Goal: Information Seeking & Learning: Check status

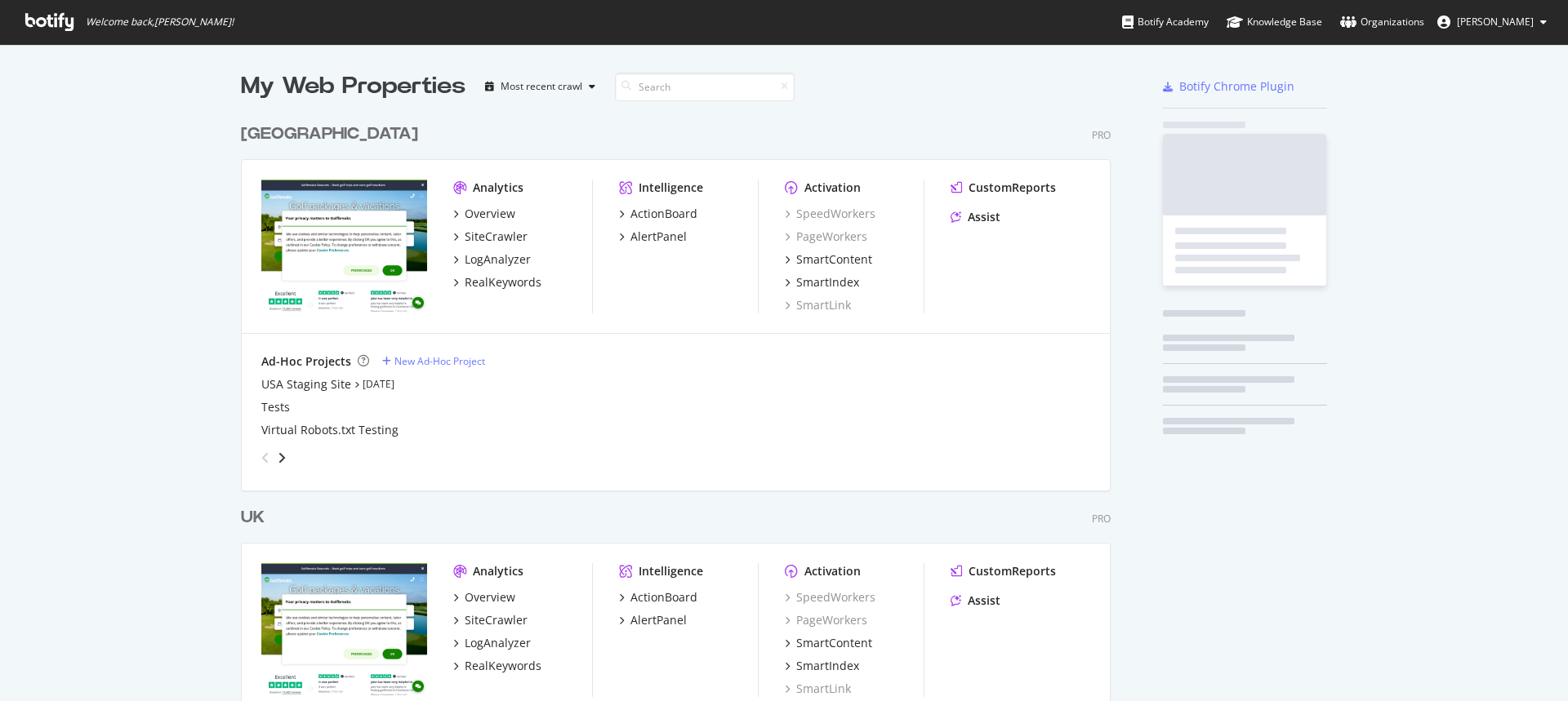
scroll to position [755, 870]
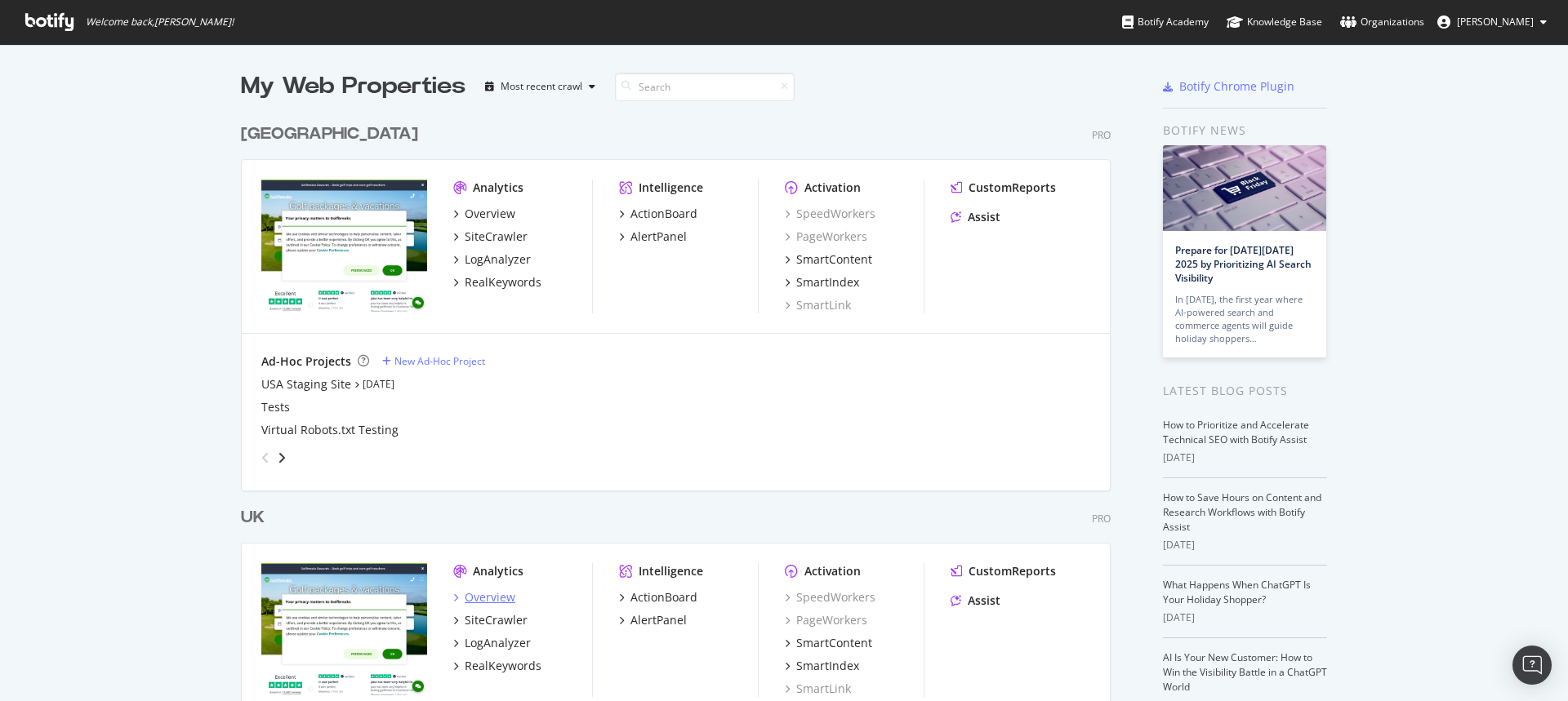
click at [479, 597] on div "Overview" at bounding box center [490, 597] width 51 height 17
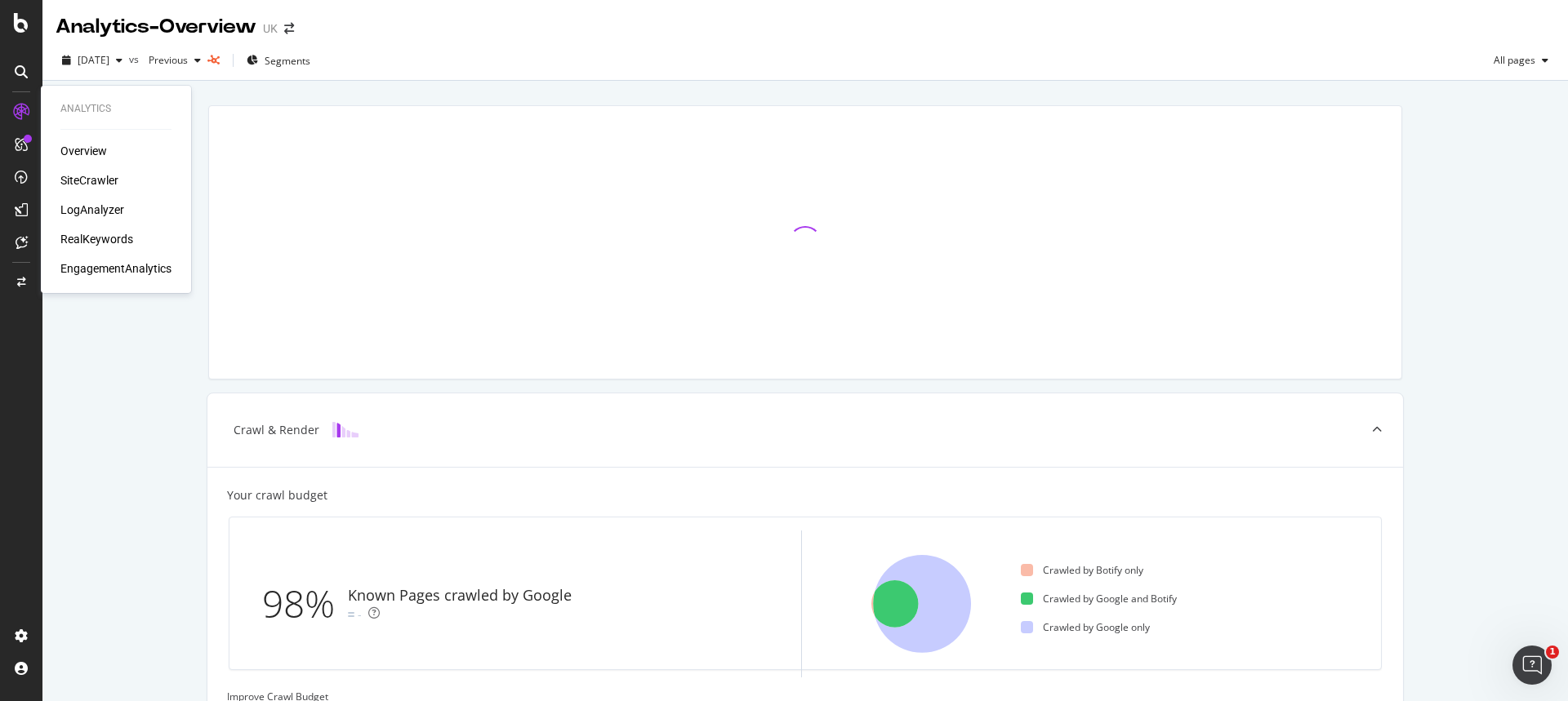
click at [99, 155] on div "Overview" at bounding box center [84, 151] width 47 height 17
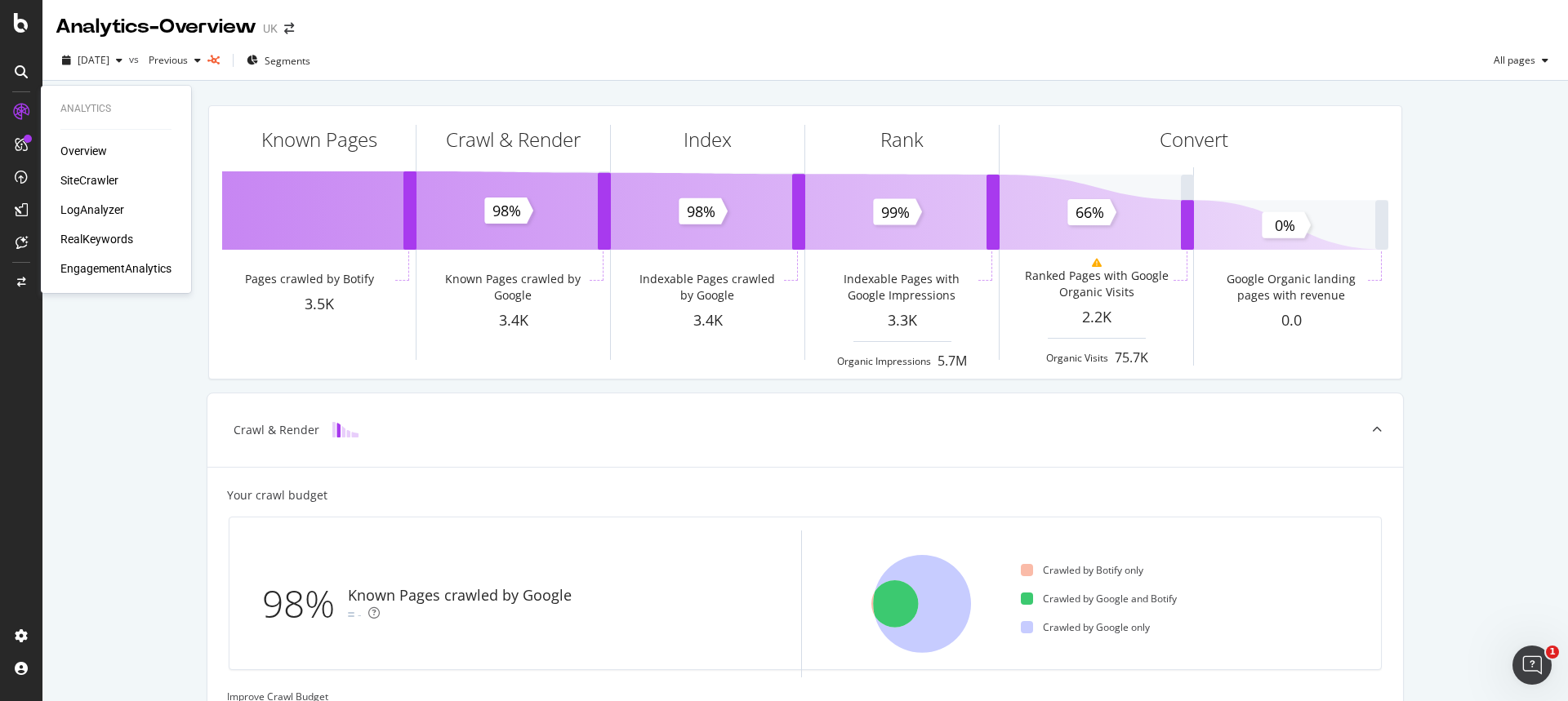
click at [98, 187] on div "SiteCrawler" at bounding box center [89, 180] width 58 height 17
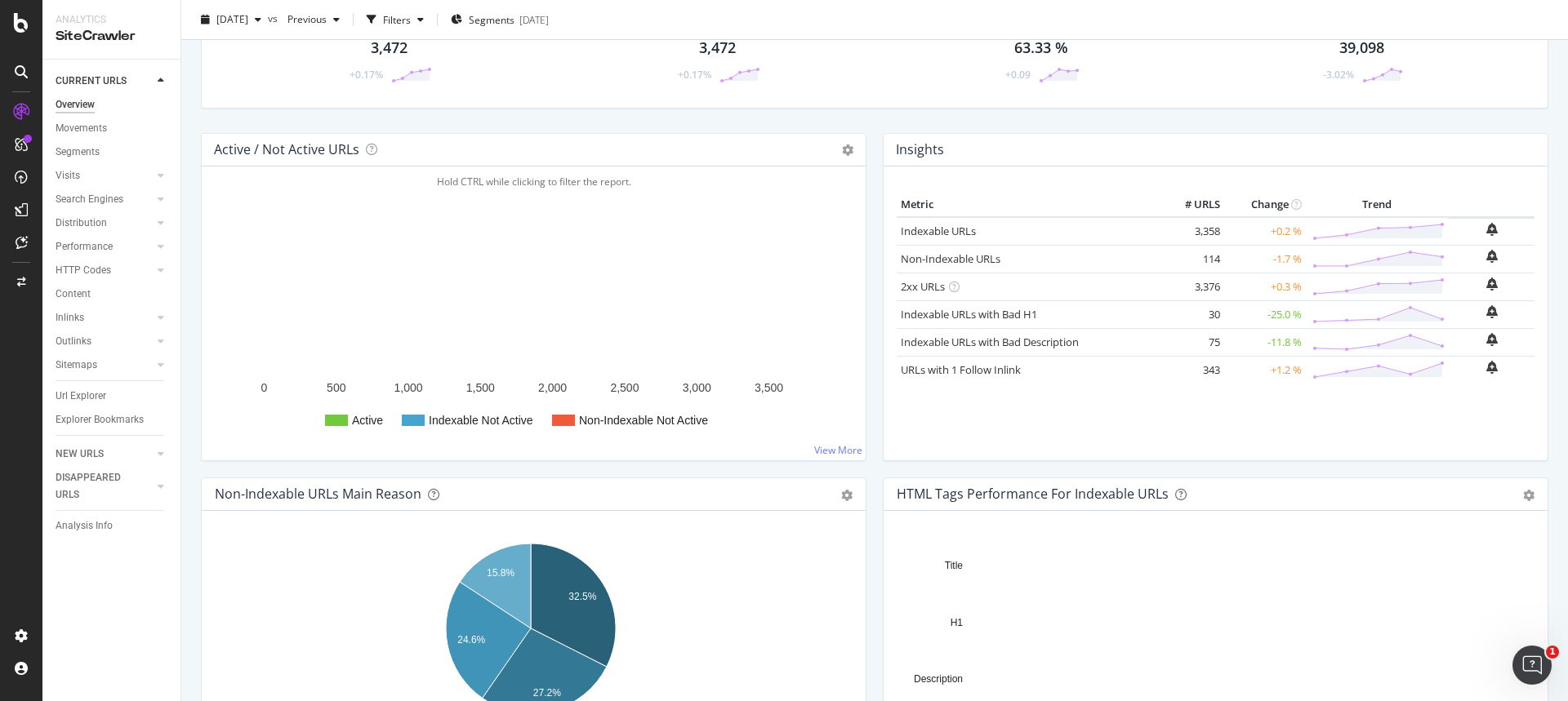
scroll to position [69, 0]
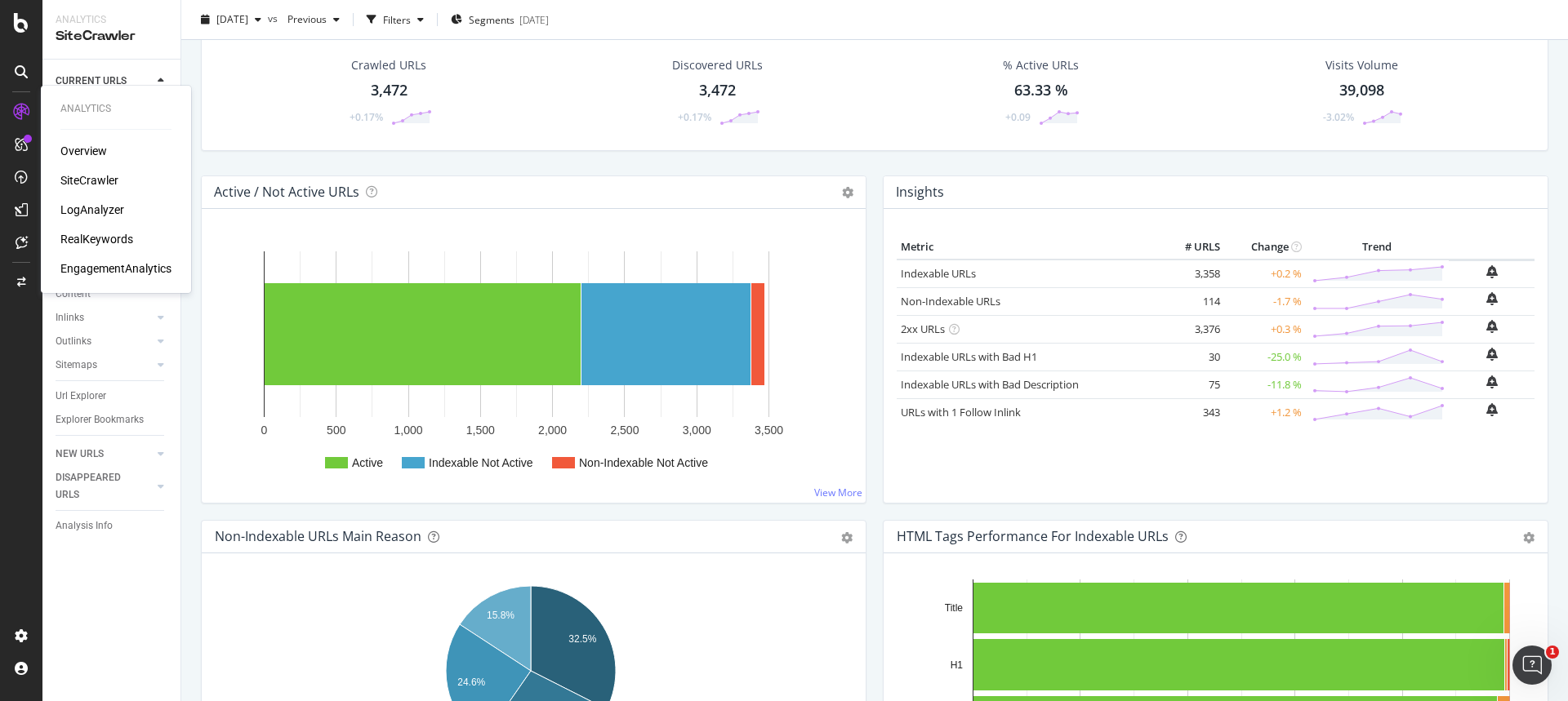
click at [84, 247] on div "RealKeywords" at bounding box center [96, 239] width 73 height 17
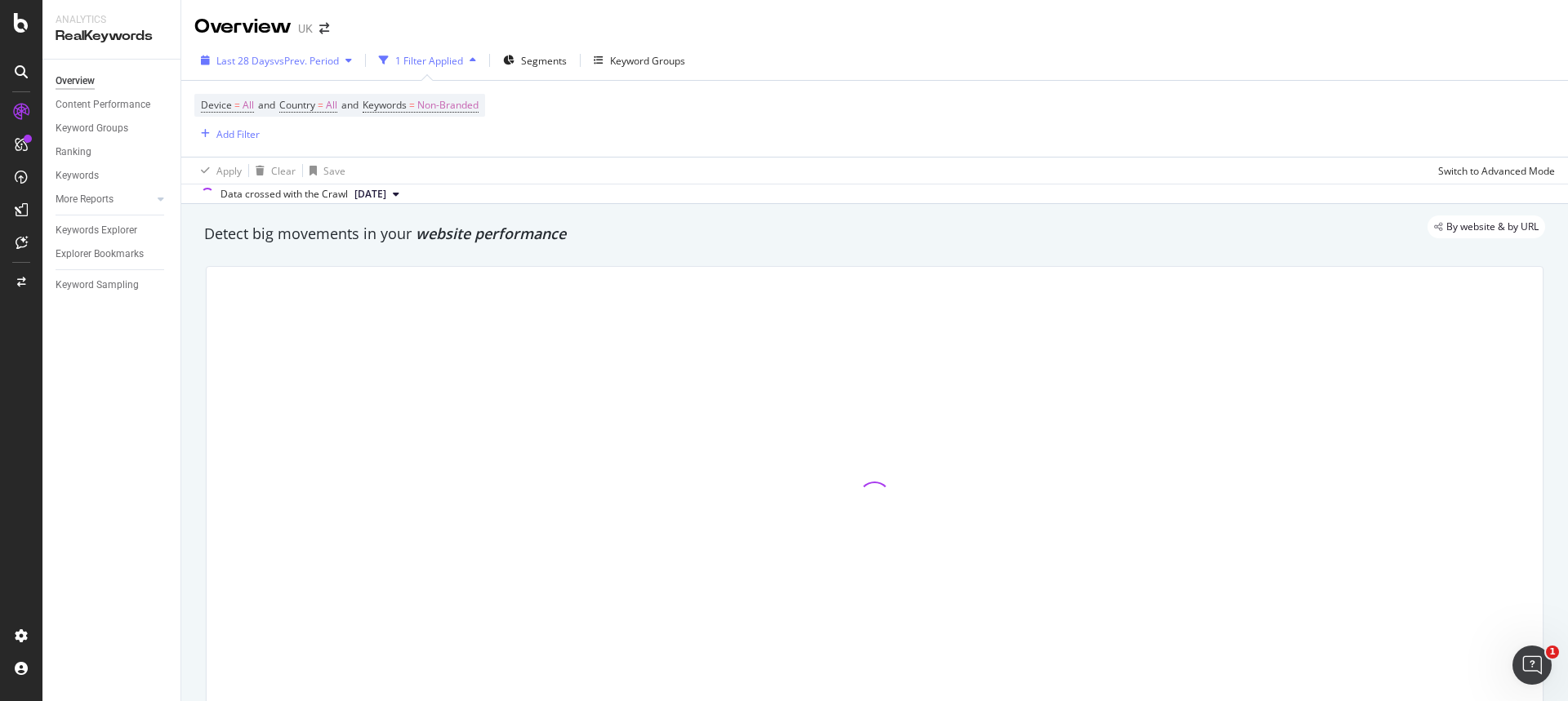
click at [258, 66] on span "Last 28 Days" at bounding box center [245, 60] width 58 height 14
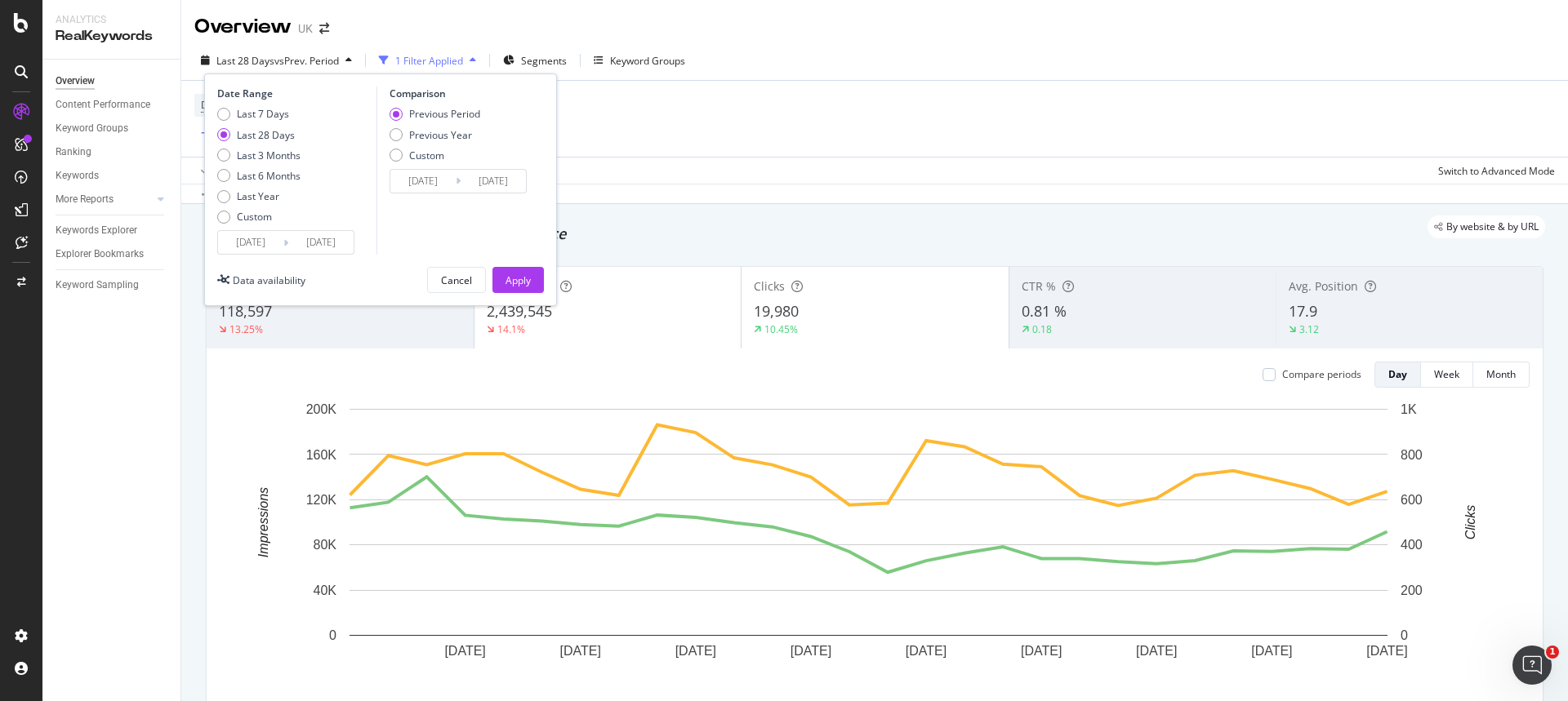
click at [253, 238] on input "[DATE]" at bounding box center [251, 241] width 65 height 23
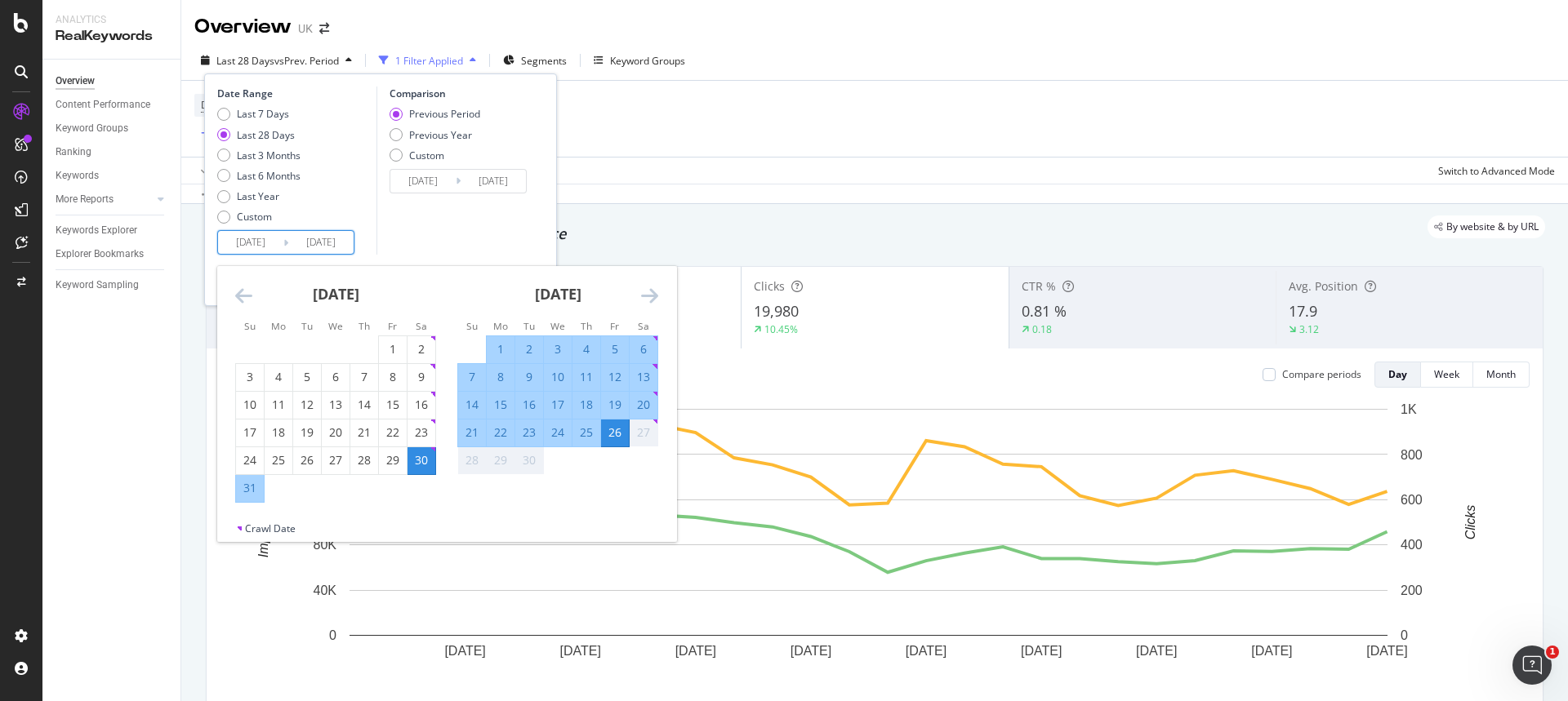
click at [237, 286] on icon "Move backward to switch to the previous month." at bounding box center [243, 295] width 18 height 19
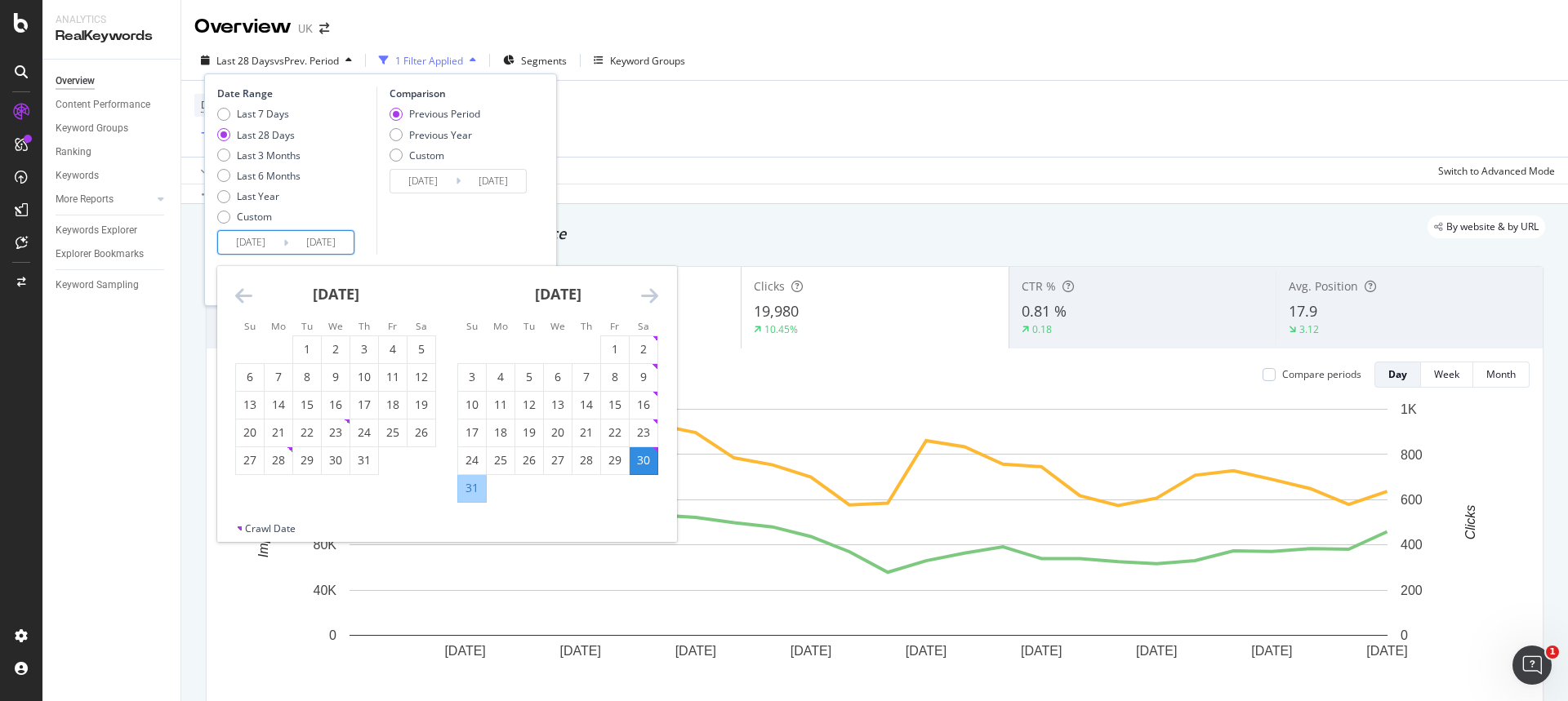
click at [237, 286] on icon "Move backward to switch to the previous month." at bounding box center [243, 295] width 18 height 19
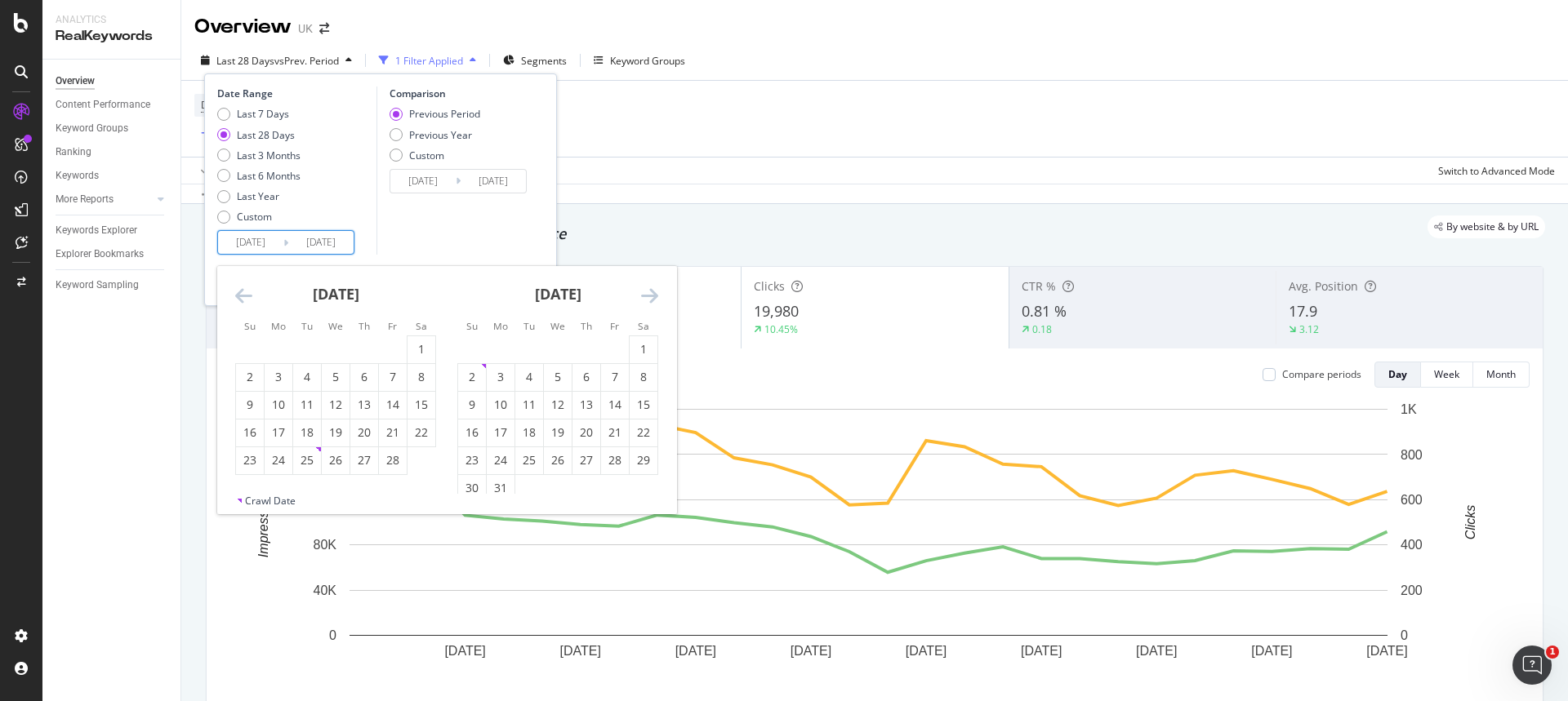
click at [237, 286] on icon "Move backward to switch to the previous month." at bounding box center [243, 295] width 18 height 19
click at [346, 352] on div "1" at bounding box center [335, 349] width 28 height 17
type input "[DATE]"
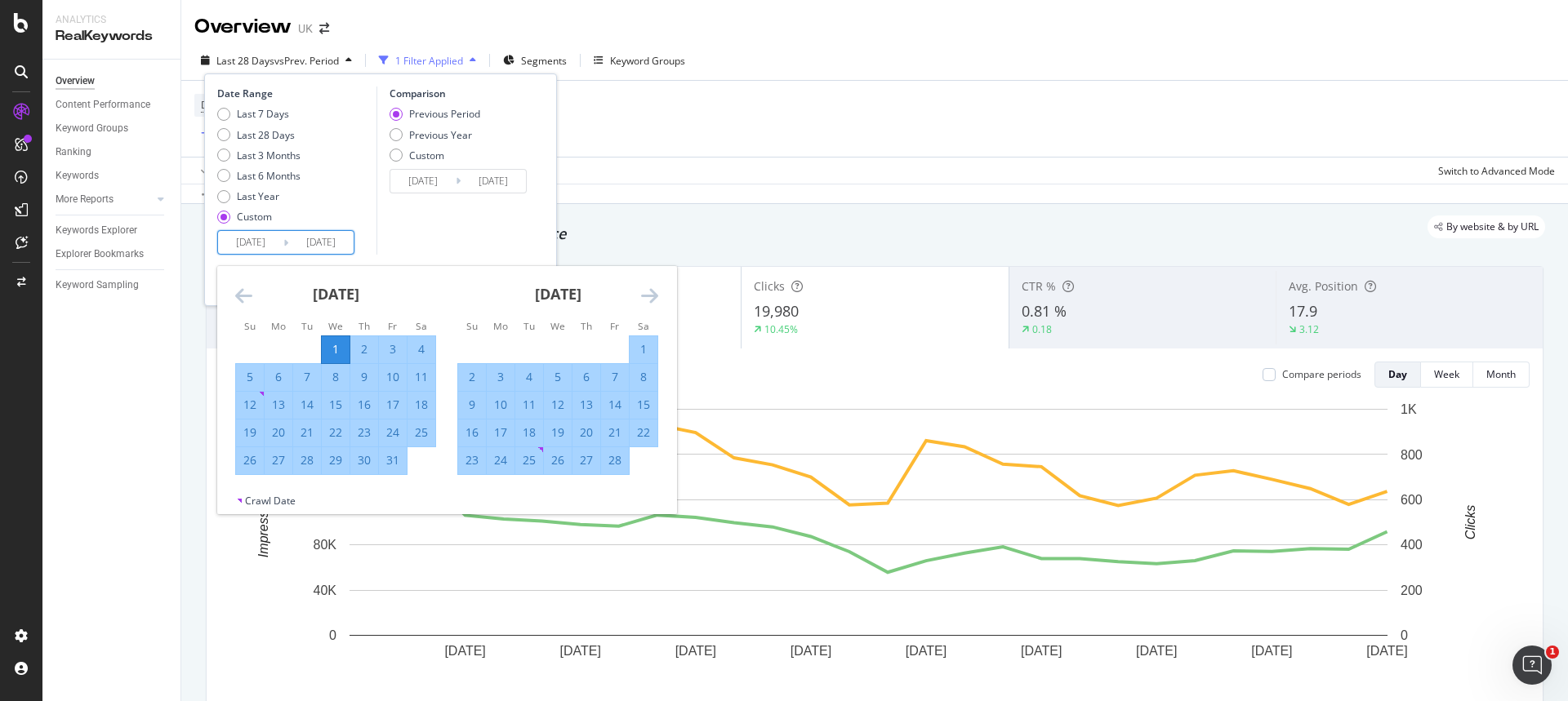
click at [440, 241] on div "Comparison Previous Period Previous Year Custom [DATE] Navigate forward to inte…" at bounding box center [454, 170] width 155 height 168
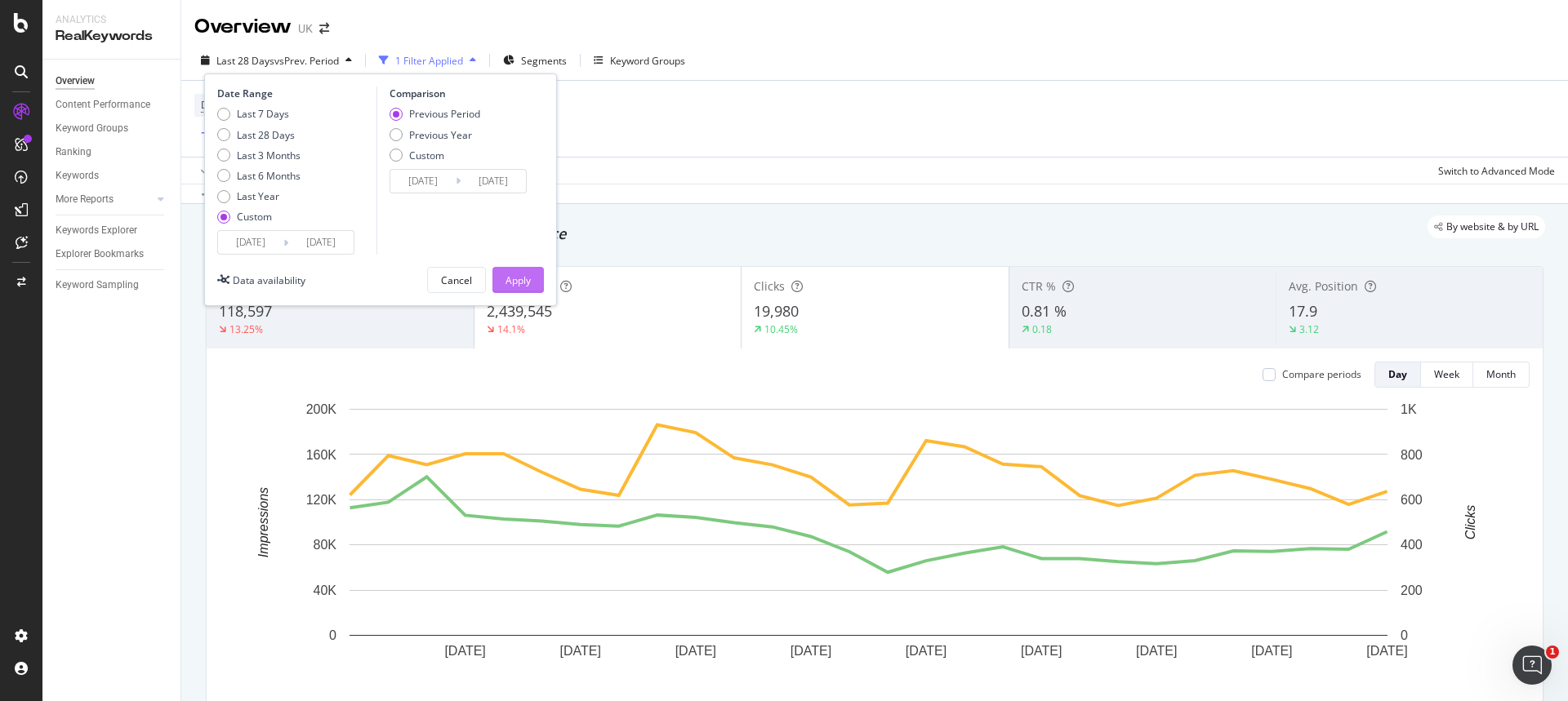
click at [506, 275] on div "Apply" at bounding box center [518, 280] width 25 height 14
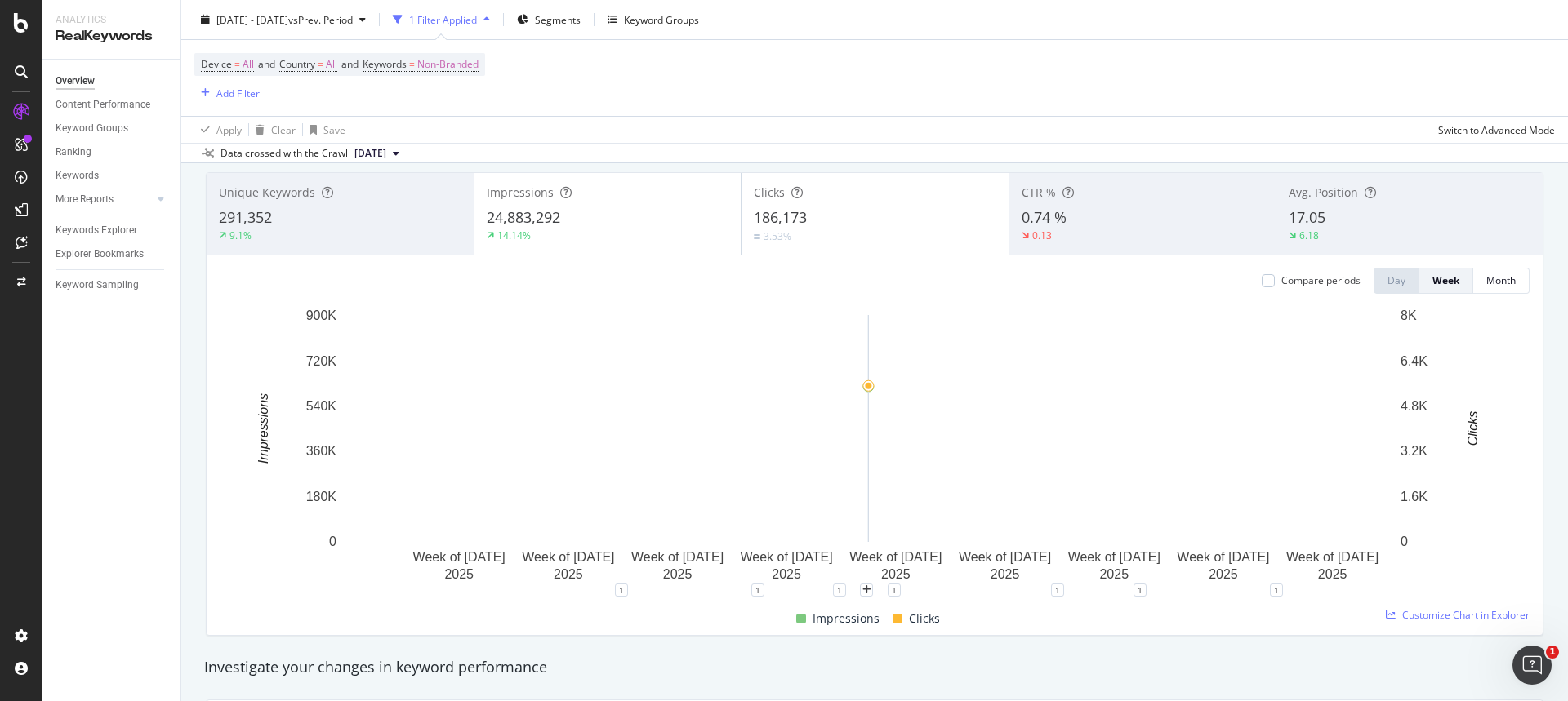
scroll to position [94, 0]
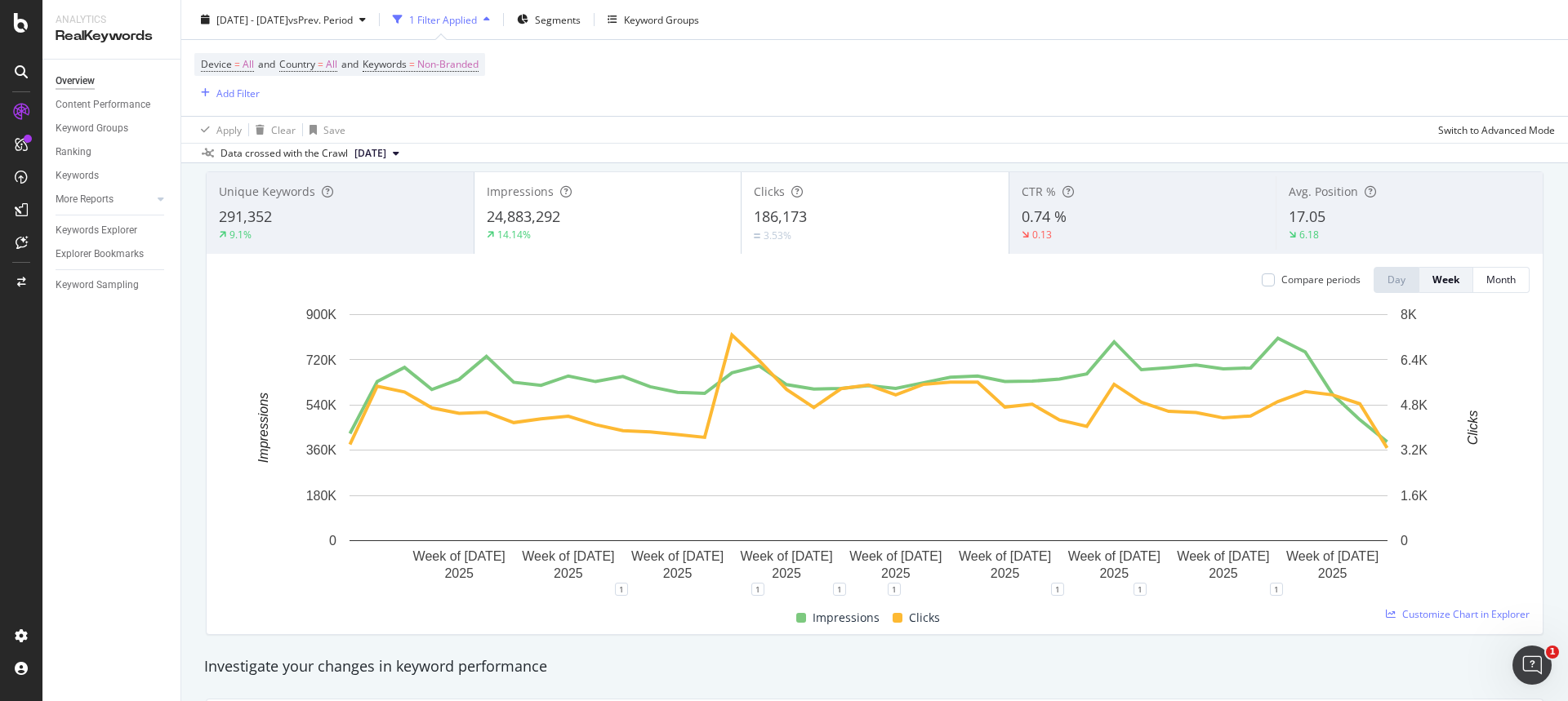
click at [389, 608] on div "Impressions Clicks" at bounding box center [868, 618] width 1310 height 32
